Goal: Communication & Community: Answer question/provide support

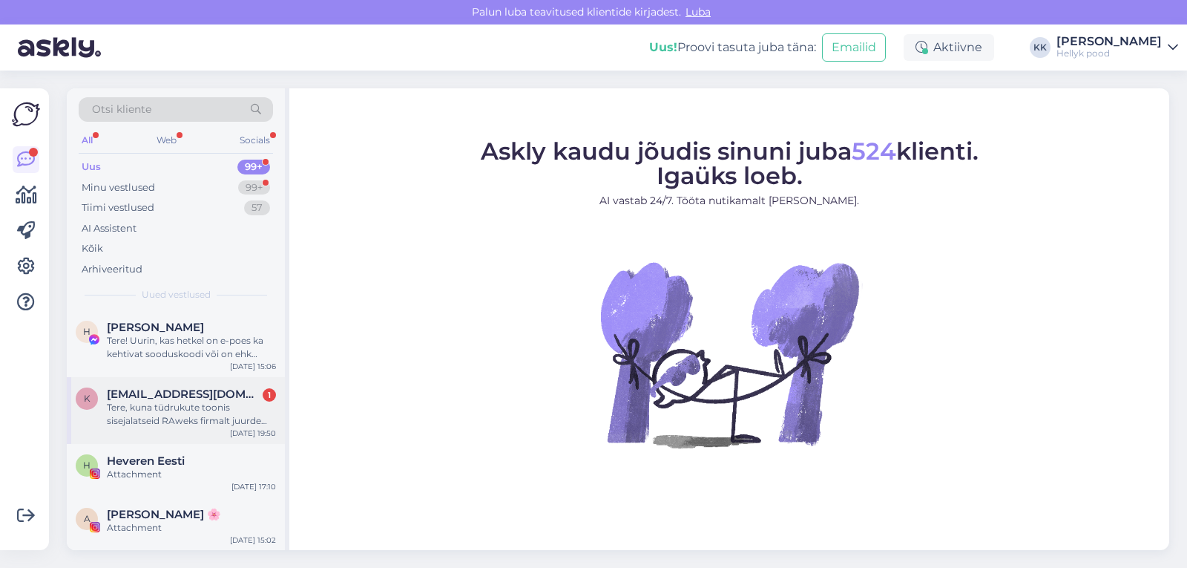
click at [179, 408] on div "Tere, kuna tüdrukute toonis sisejalatseid RAweks firmalt juurde tuleb ?" at bounding box center [191, 414] width 169 height 27
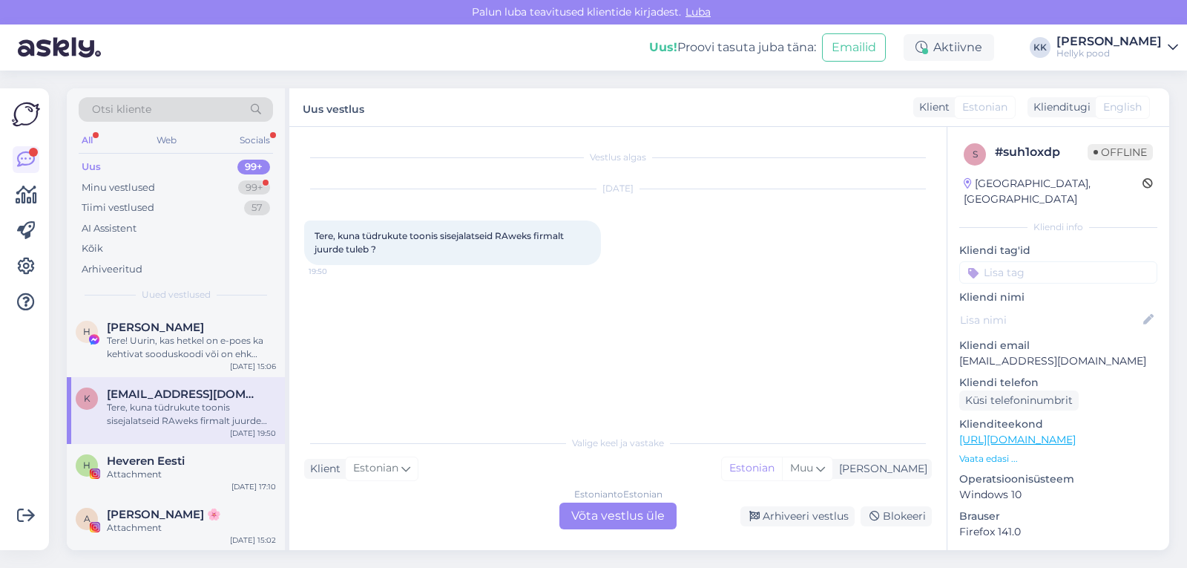
click at [614, 514] on div "Estonian to Estonian Võta vestlus üle" at bounding box center [617, 515] width 117 height 27
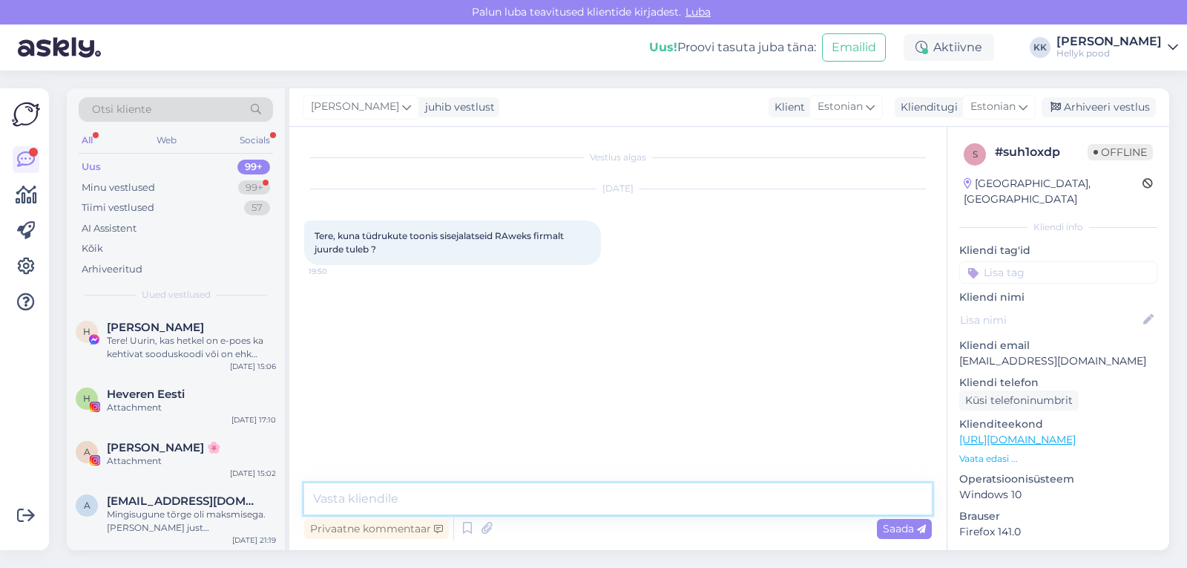
click at [412, 497] on textarea at bounding box center [618, 498] width 628 height 31
click at [331, 500] on textarea "Tete, kahjuks ei oska öelda, kas ja millal neid juurde tuleb." at bounding box center [618, 498] width 628 height 31
type textarea "Tere, kahjuks ei oska öelda, kas ja millal neid juurde tuleb."
click at [897, 529] on span "Saada" at bounding box center [904, 528] width 43 height 13
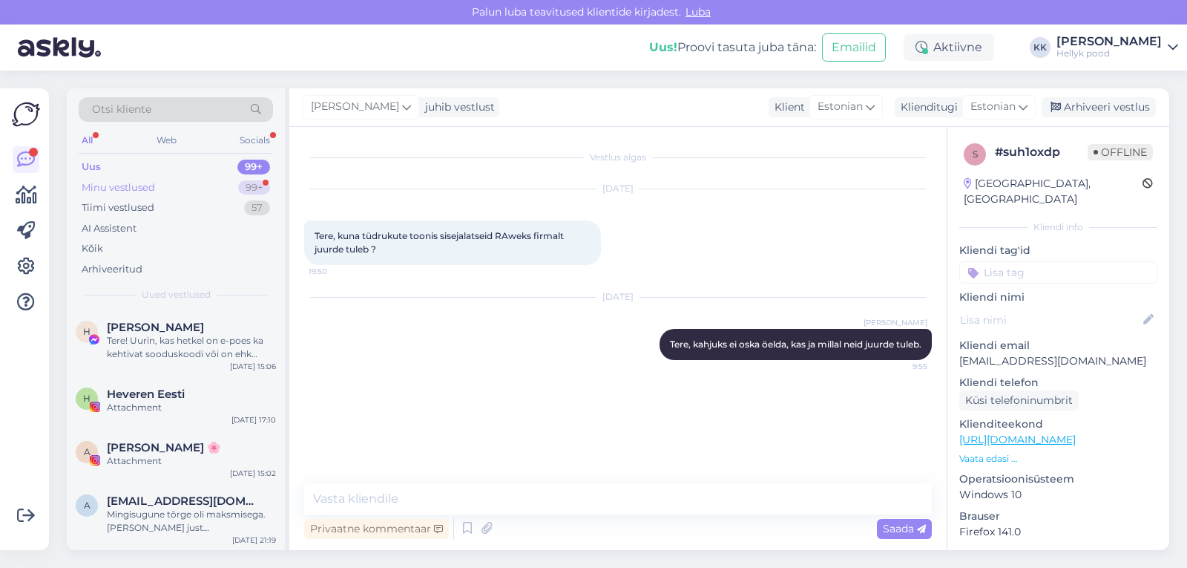
click at [141, 186] on div "Minu vestlused" at bounding box center [118, 187] width 73 height 15
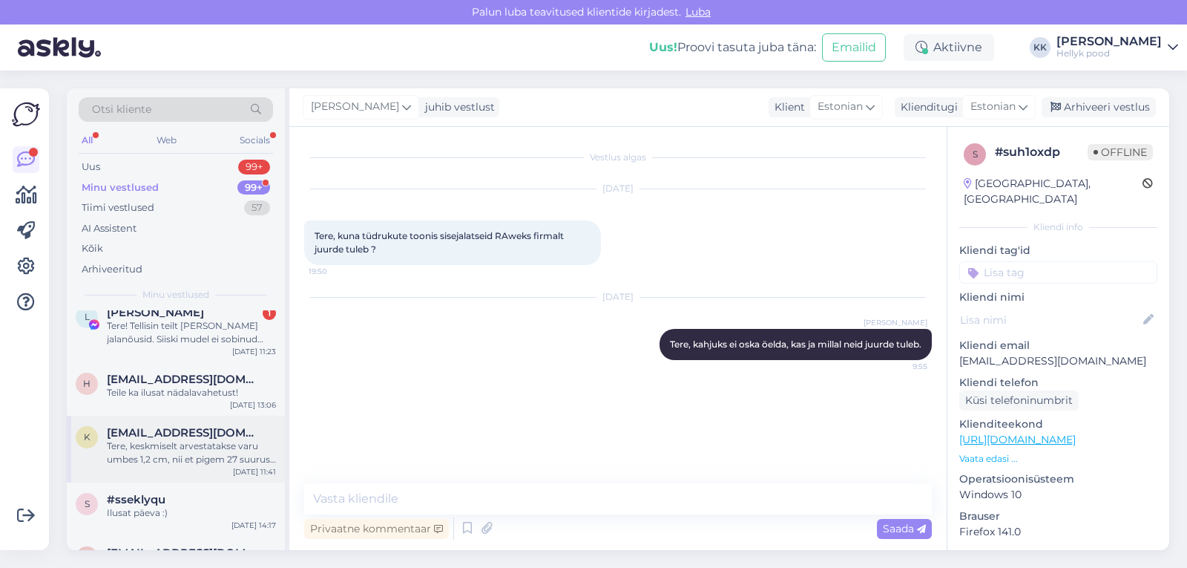
scroll to position [74, 0]
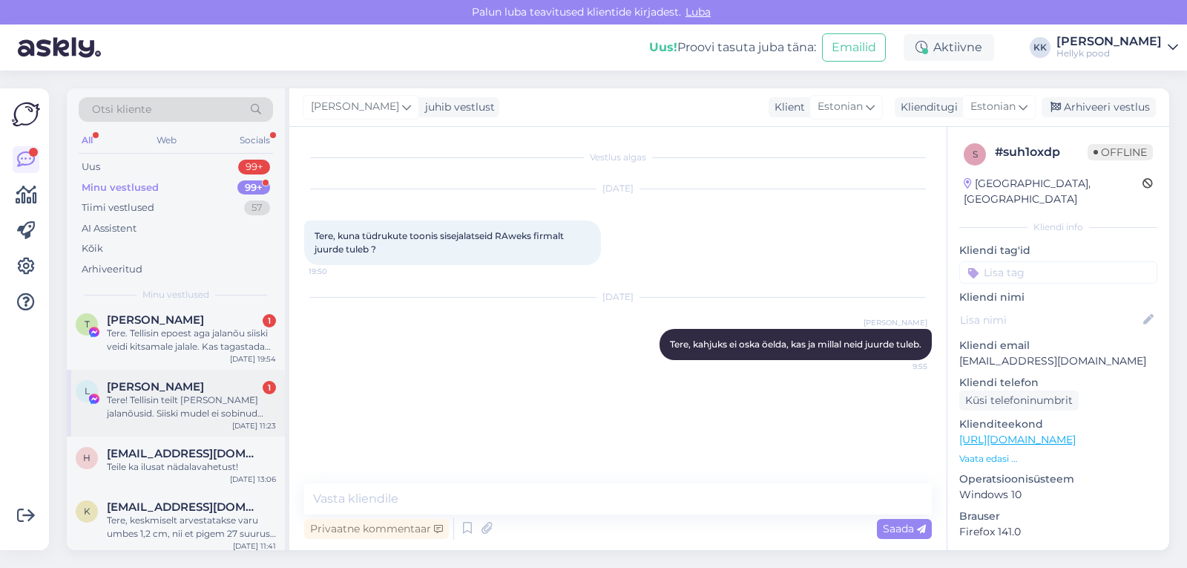
click at [148, 396] on div "Tere! Tellisin teilt [PERSON_NAME] jalanõusid. Siiski mudel ei sobinud [PERSON_…" at bounding box center [191, 406] width 169 height 27
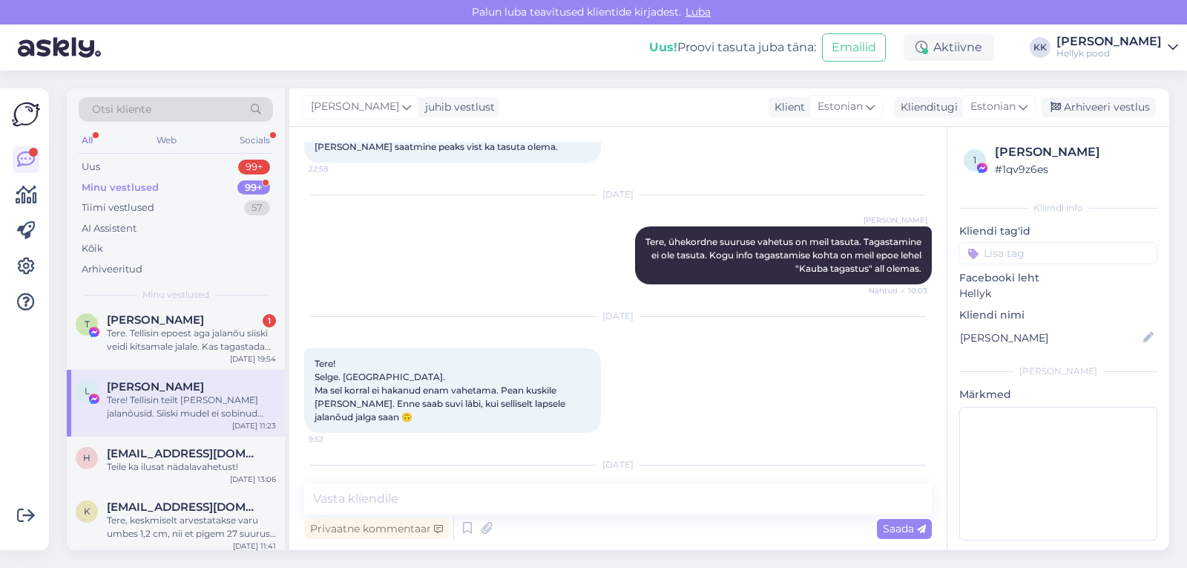
scroll to position [7048, 0]
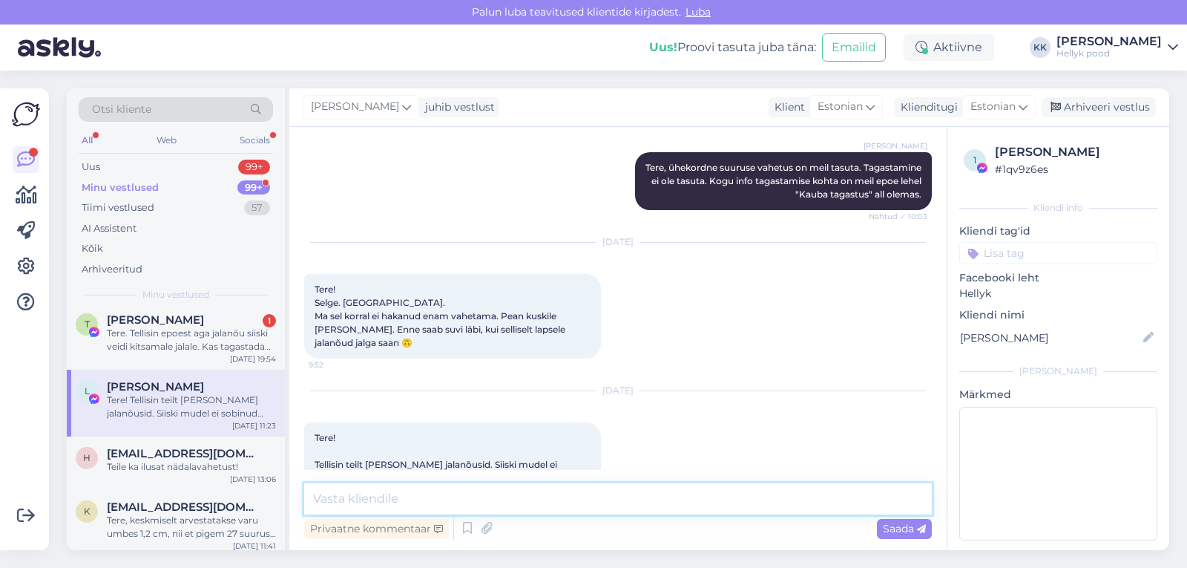
click at [438, 499] on textarea at bounding box center [618, 498] width 628 height 31
click at [168, 328] on div "Tere. Tellisin epoest aga jalanõu siiski veidi kitsamale jalale. Kas tagastada …" at bounding box center [191, 339] width 169 height 27
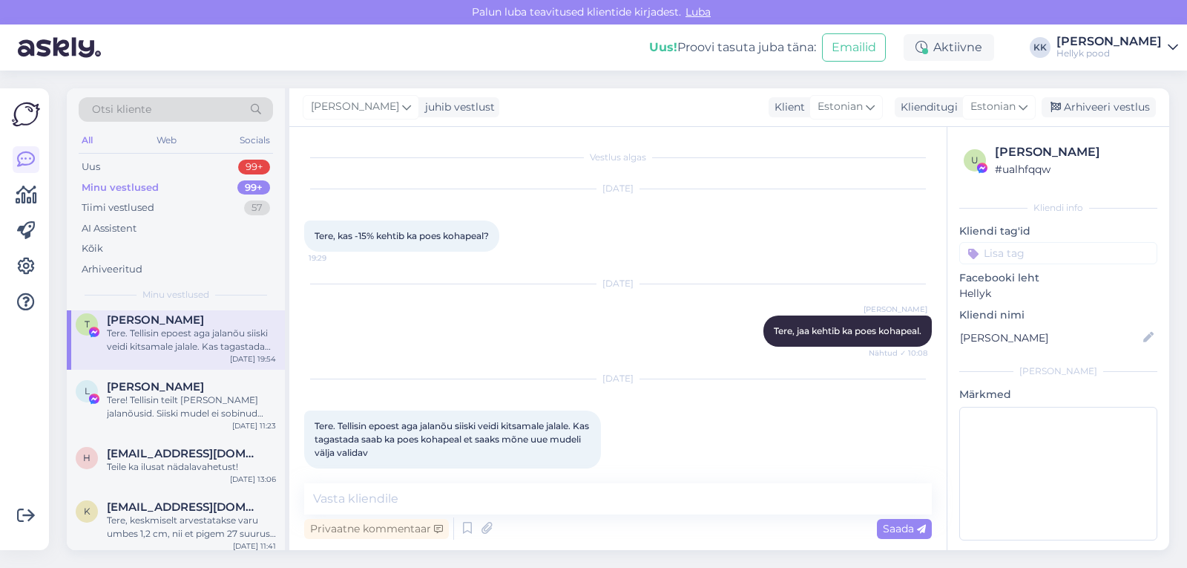
scroll to position [15, 0]
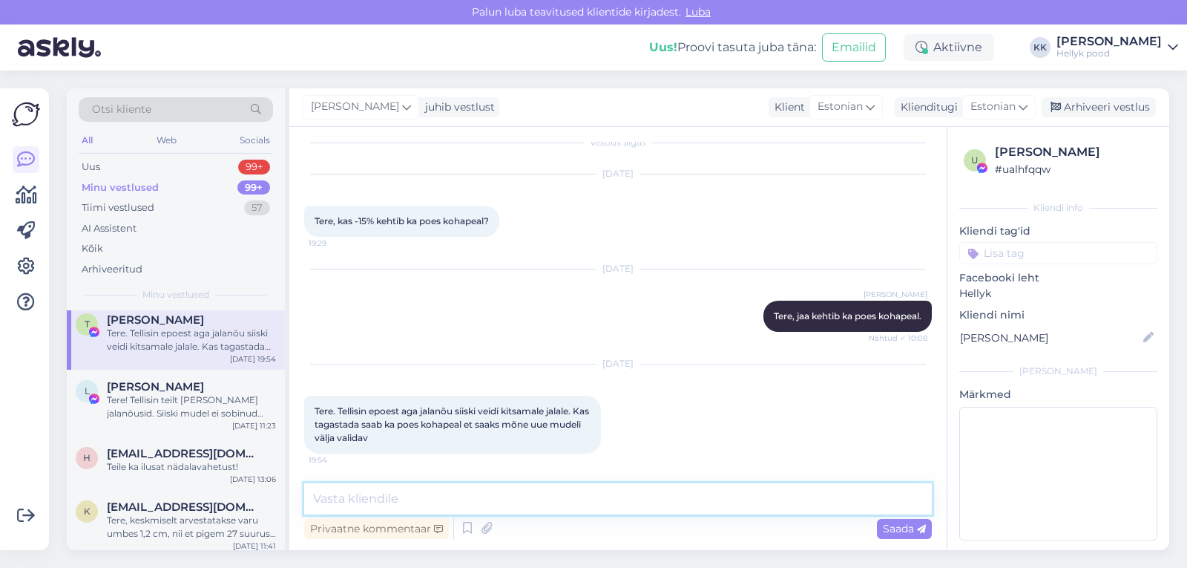
click at [381, 499] on textarea at bounding box center [618, 498] width 628 height 31
type textarea "Tere, jah tagastada saab ka kohapeale tuues."
click at [897, 528] on span "Saada" at bounding box center [904, 528] width 43 height 13
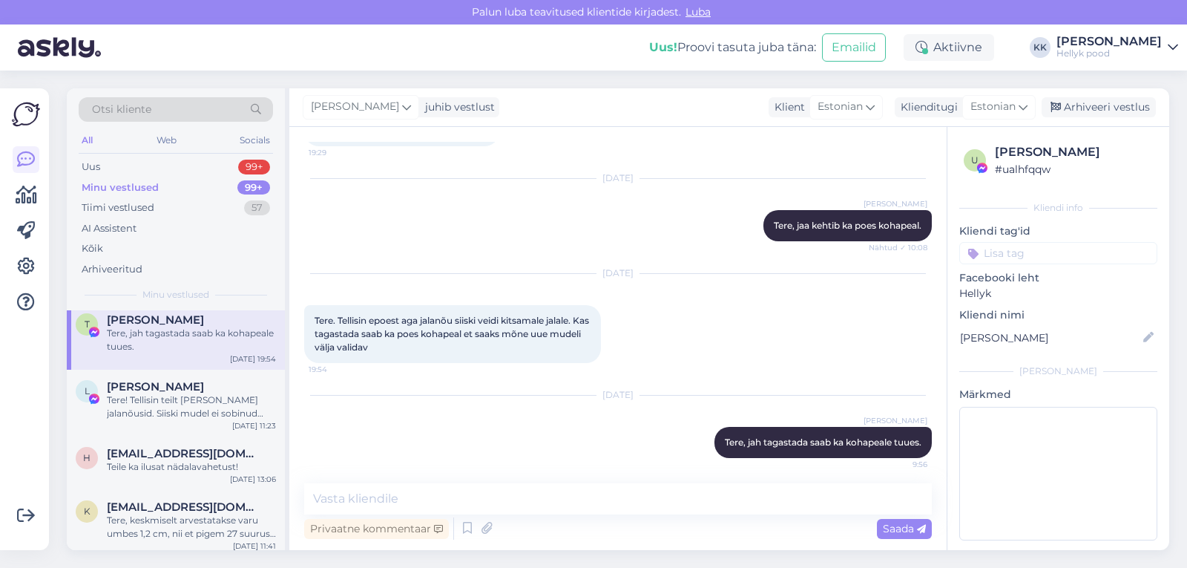
scroll to position [110, 0]
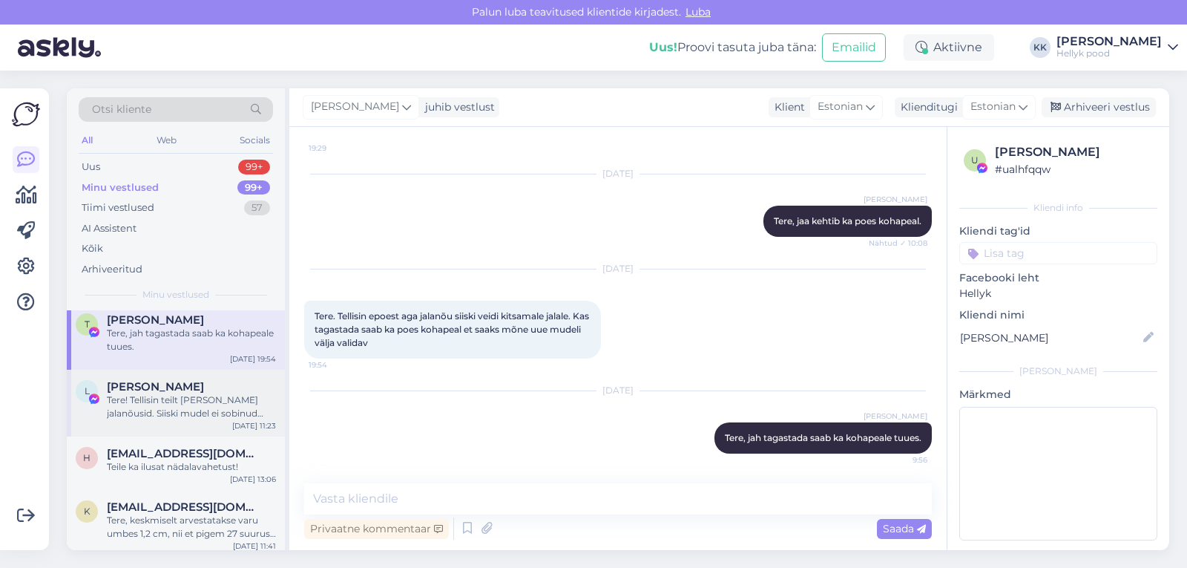
click at [147, 401] on div "Tere! Tellisin teilt [PERSON_NAME] jalanõusid. Siiski mudel ei sobinud [PERSON_…" at bounding box center [191, 406] width 169 height 27
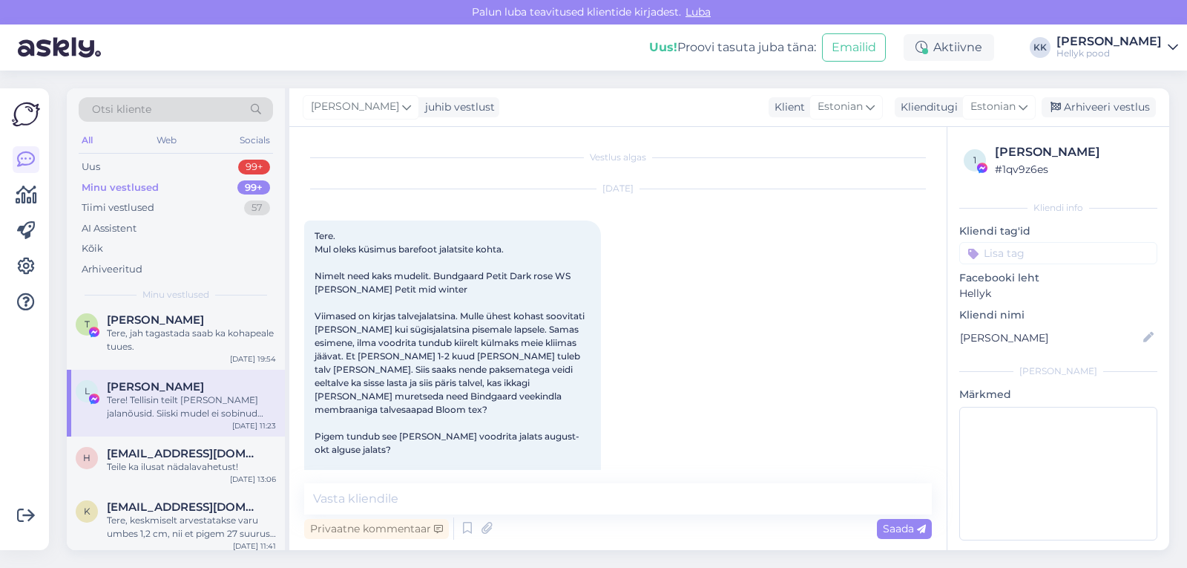
scroll to position [7048, 0]
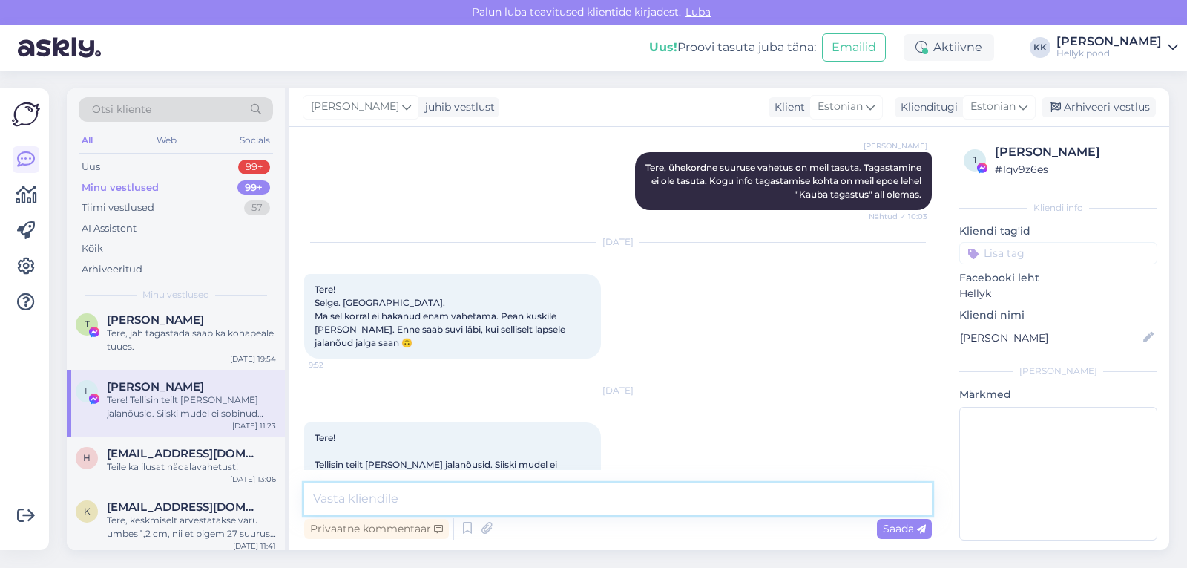
click at [363, 499] on textarea at bounding box center [618, 498] width 628 height 31
type textarea "Tere, oleme teie tagastusinfo kätte saanud."
click at [896, 533] on span "Saada" at bounding box center [904, 528] width 43 height 13
